Goal: Transaction & Acquisition: Download file/media

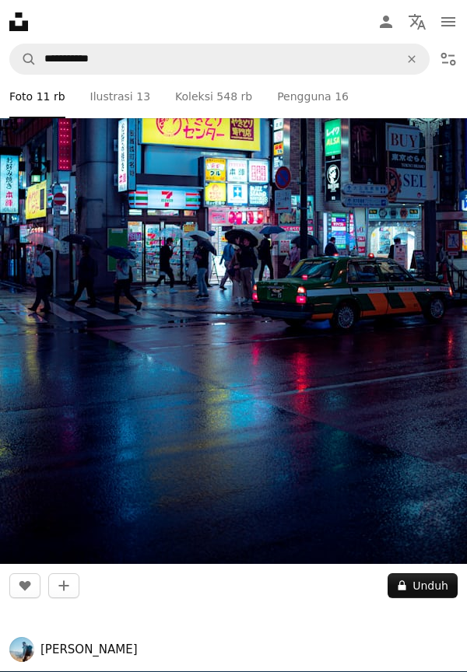
scroll to position [5060, 0]
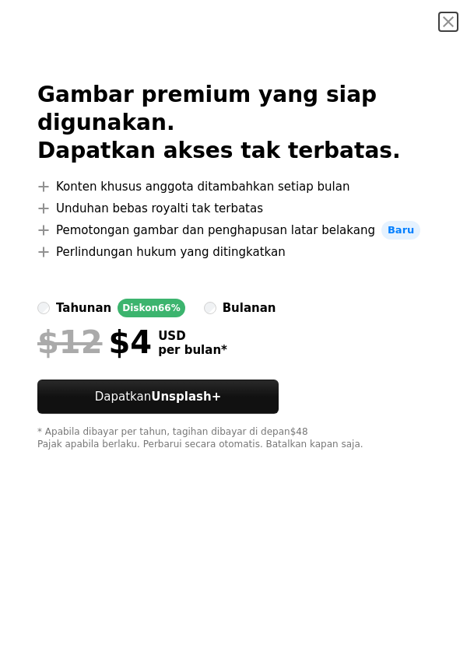
click at [451, 26] on button "An X shape" at bounding box center [448, 21] width 19 height 19
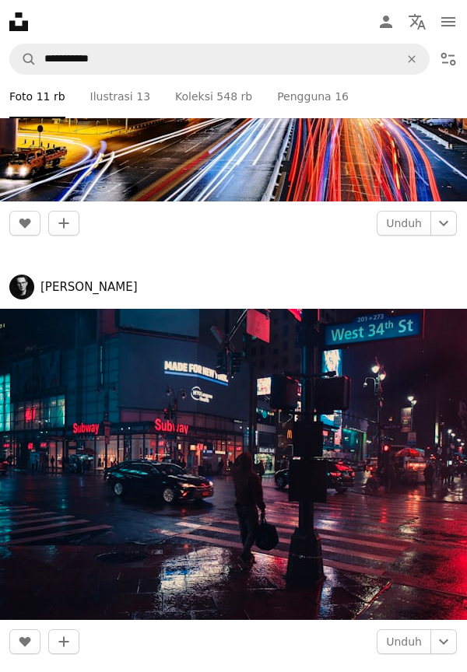
scroll to position [7472, 0]
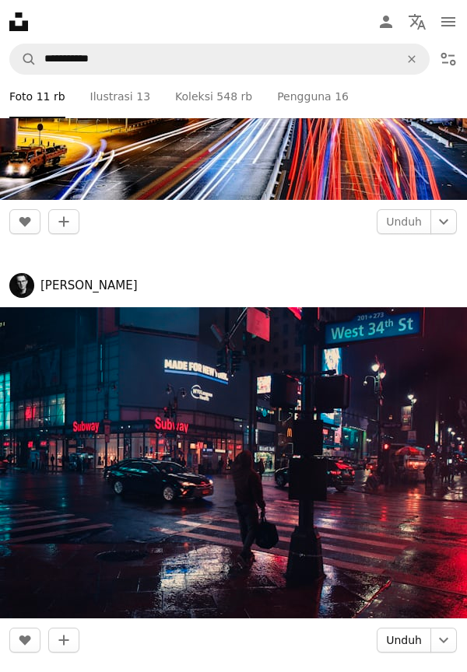
click at [405, 630] on link "Unduh" at bounding box center [404, 640] width 54 height 25
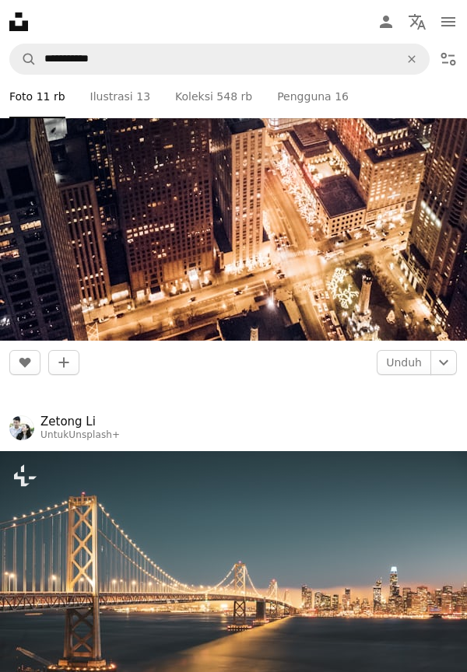
scroll to position [8557, 0]
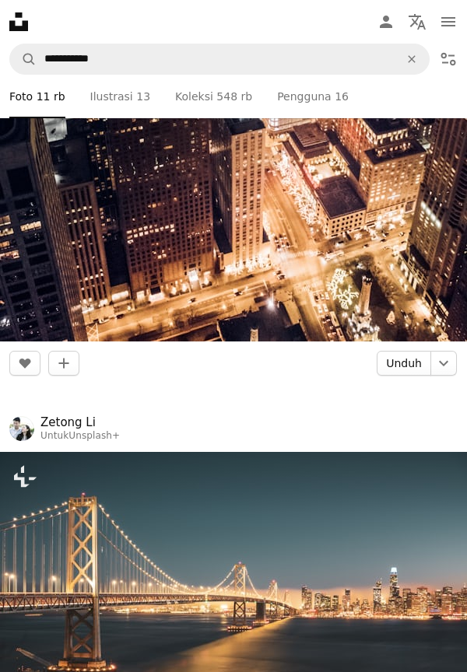
click at [406, 359] on link "Unduh" at bounding box center [404, 363] width 54 height 25
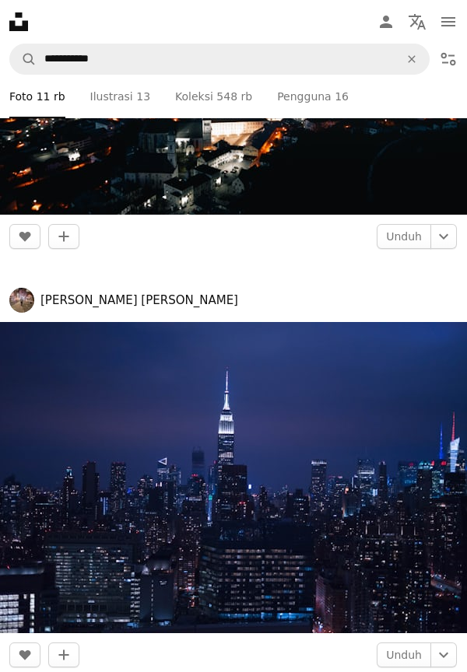
scroll to position [9523, 0]
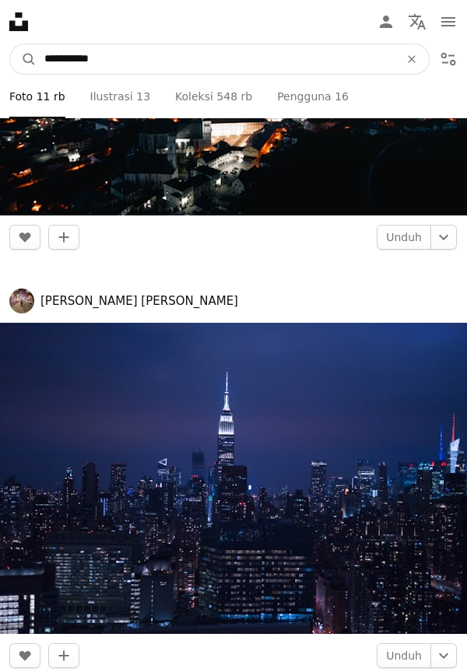
click at [384, 64] on input "**********" at bounding box center [216, 59] width 358 height 30
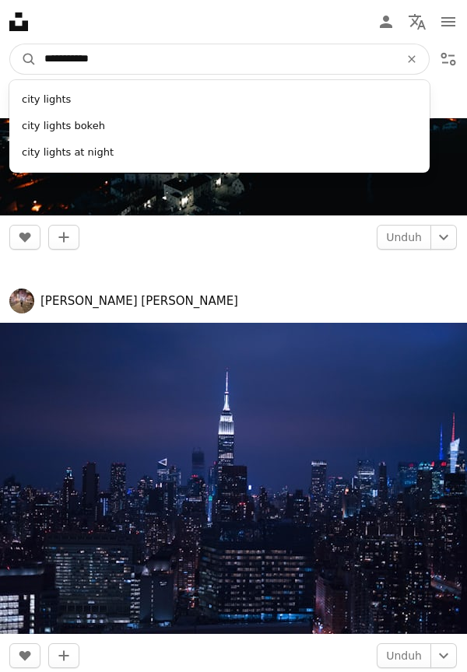
click at [412, 60] on icon "An X shape" at bounding box center [412, 59] width 34 height 12
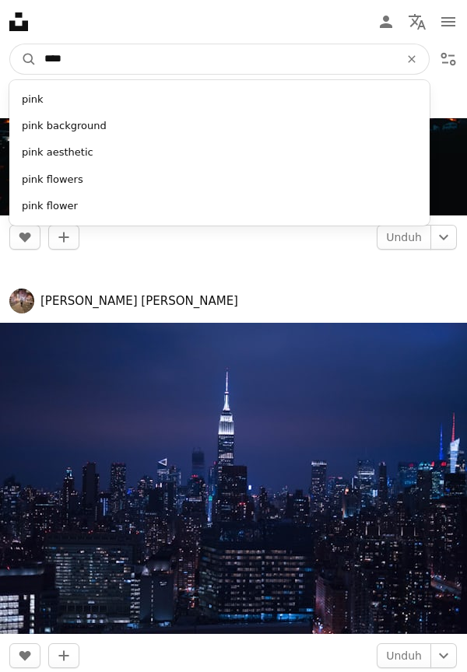
type input "****"
click at [10, 44] on button "A magnifying glass" at bounding box center [23, 59] width 26 height 30
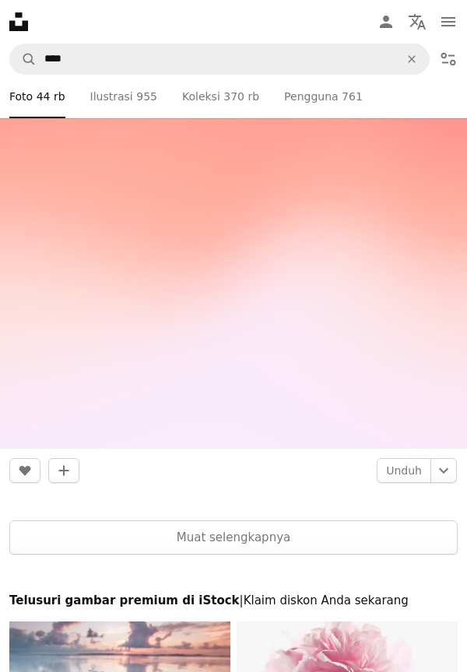
scroll to position [12410, 0]
click at [129, 108] on link "Pen Tool Ilustrasi 955" at bounding box center [123, 97] width 67 height 44
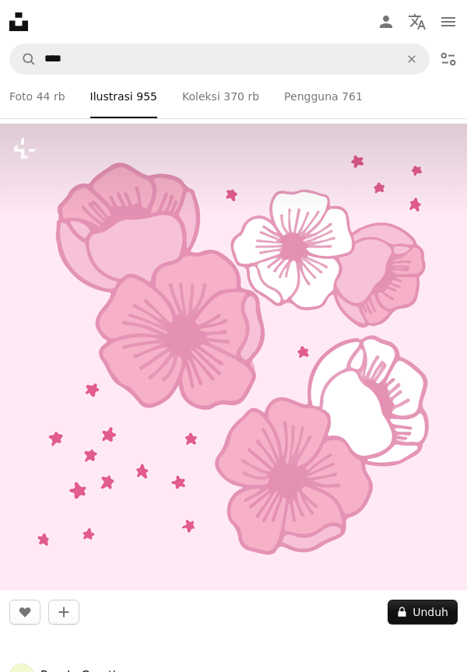
scroll to position [2012, 0]
click at [223, 93] on span "370 rb" at bounding box center [241, 96] width 36 height 17
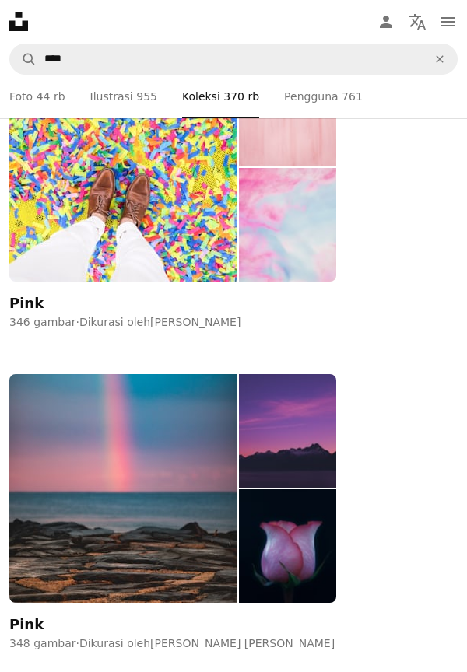
scroll to position [844, 0]
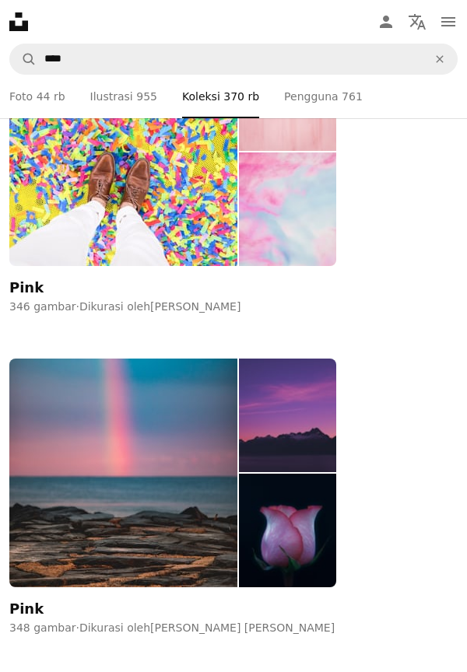
click at [41, 490] on img at bounding box center [123, 473] width 228 height 229
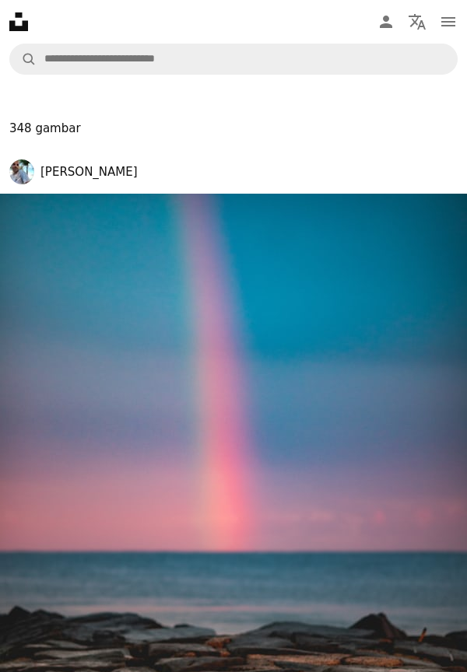
scroll to position [485, 0]
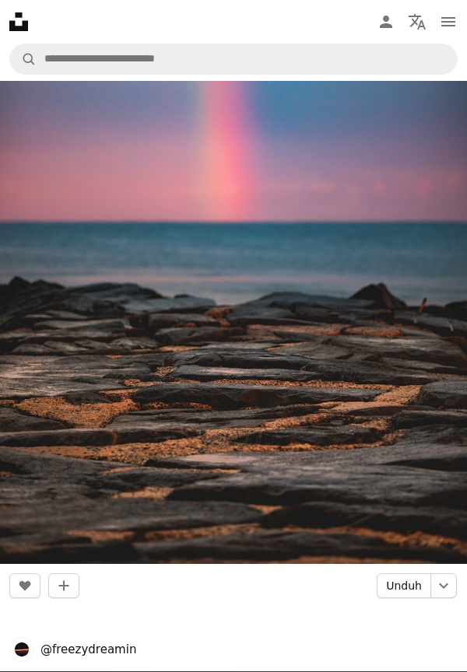
click at [399, 578] on link "Unduh" at bounding box center [404, 586] width 54 height 25
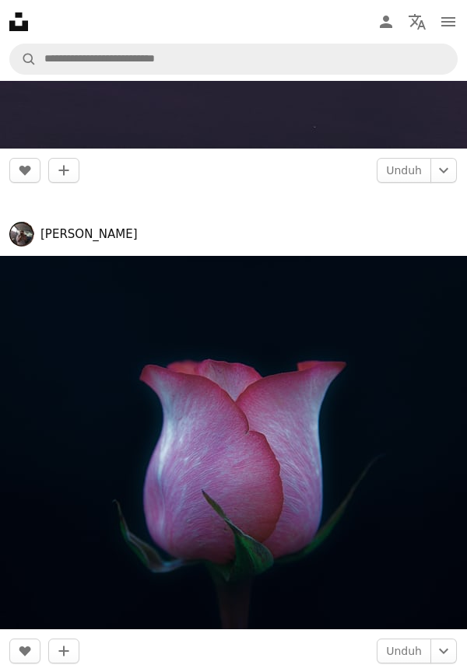
scroll to position [1711, 0]
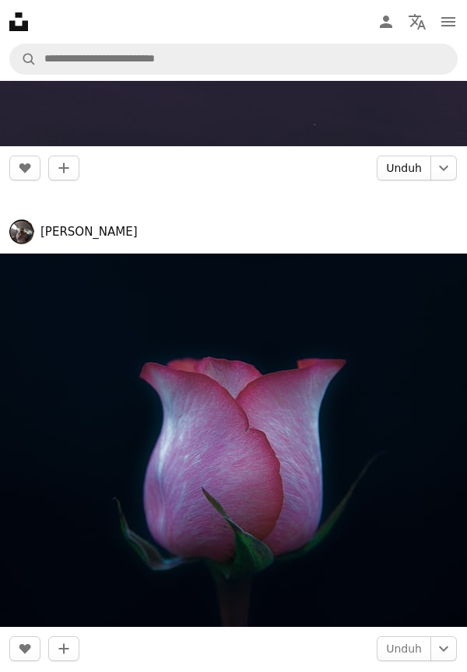
click at [409, 167] on link "Unduh" at bounding box center [404, 168] width 54 height 25
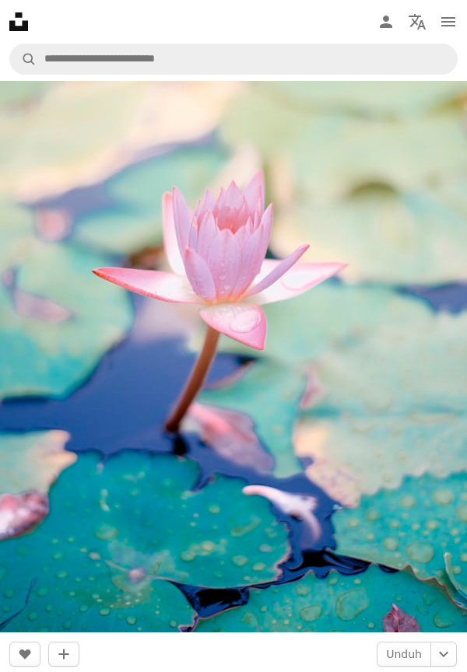
scroll to position [8675, 0]
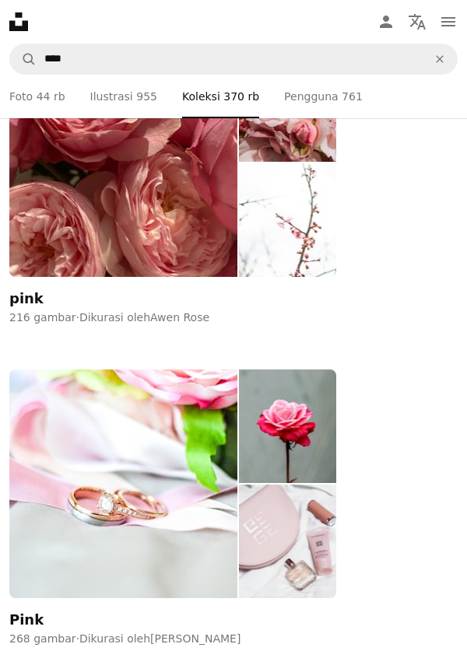
scroll to position [5656, 0]
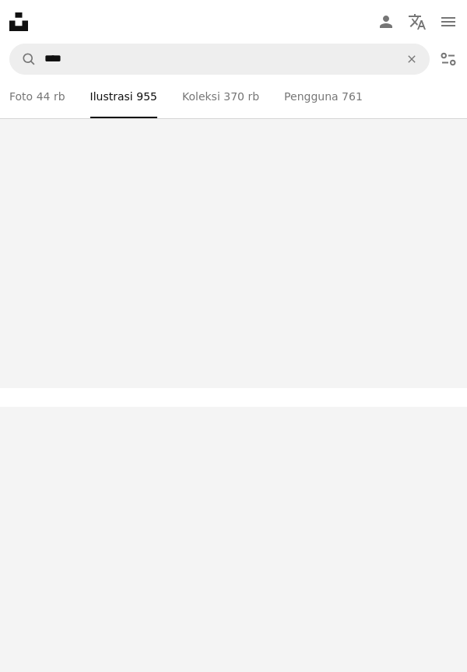
scroll to position [2012, 0]
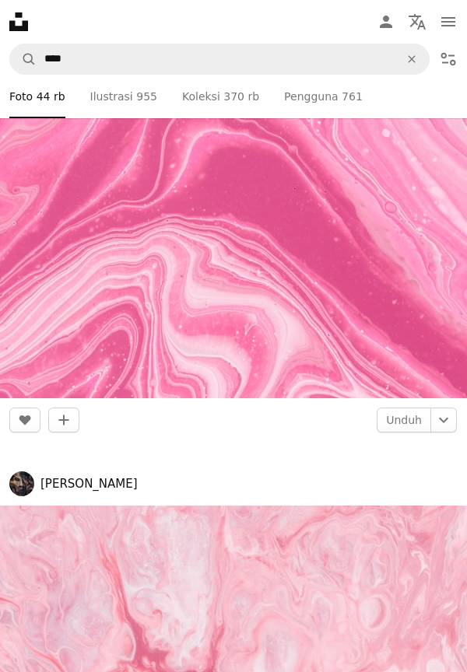
scroll to position [12410, 0]
